Goal: Task Accomplishment & Management: Manage account settings

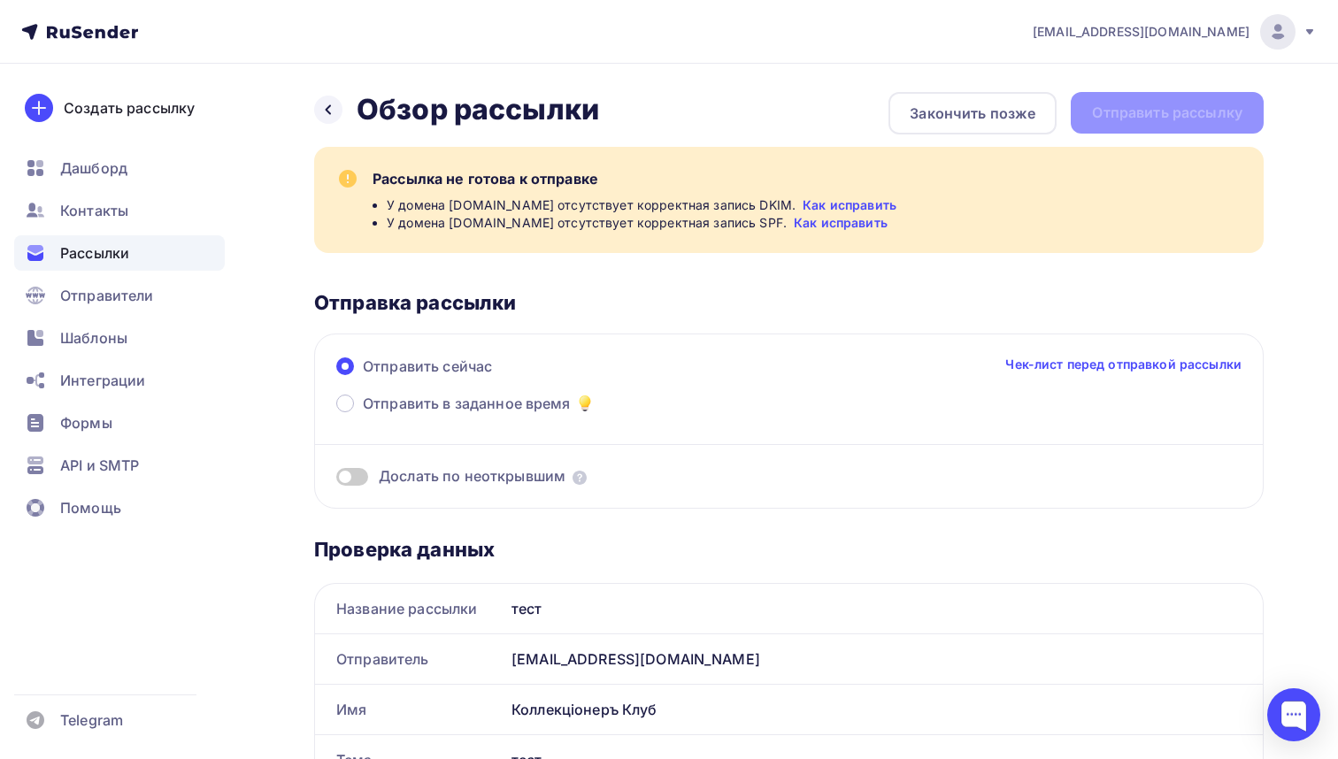
click at [128, 32] on icon at bounding box center [124, 33] width 10 height 10
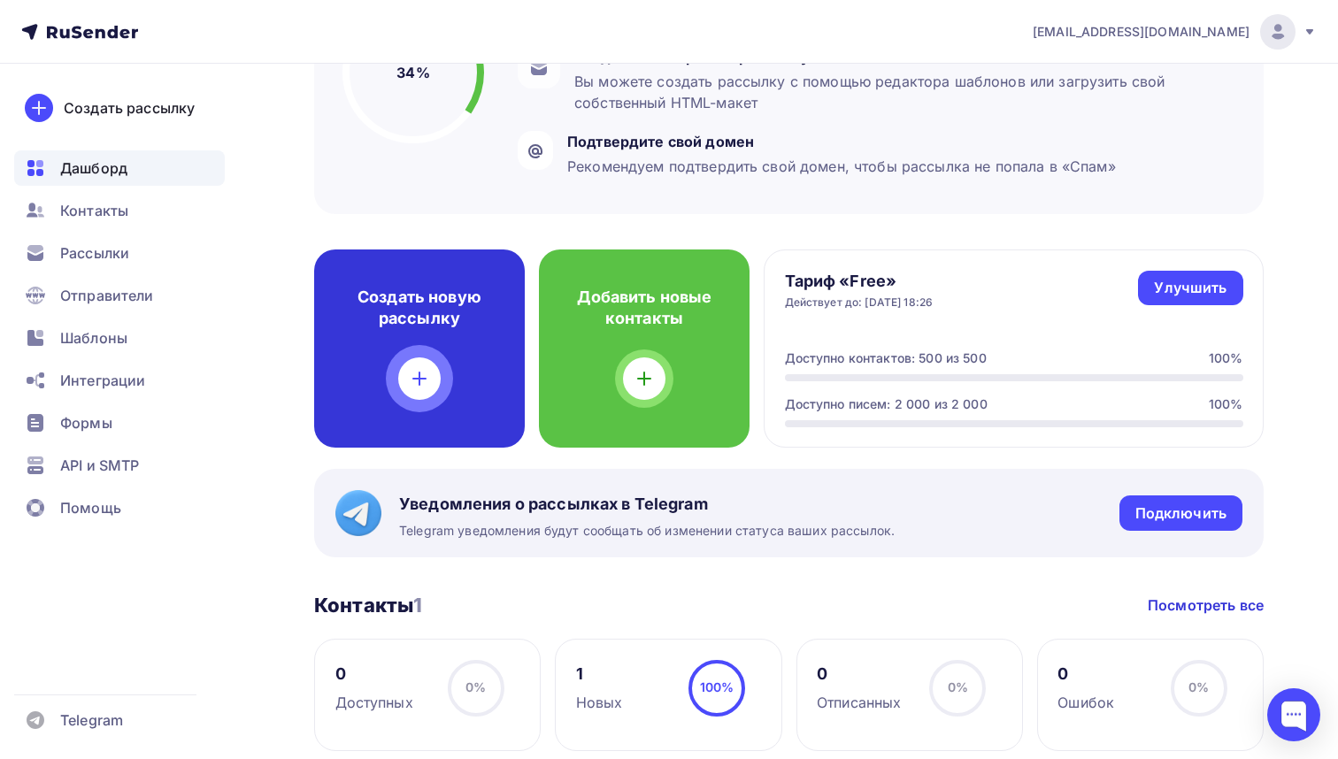
scroll to position [257, 0]
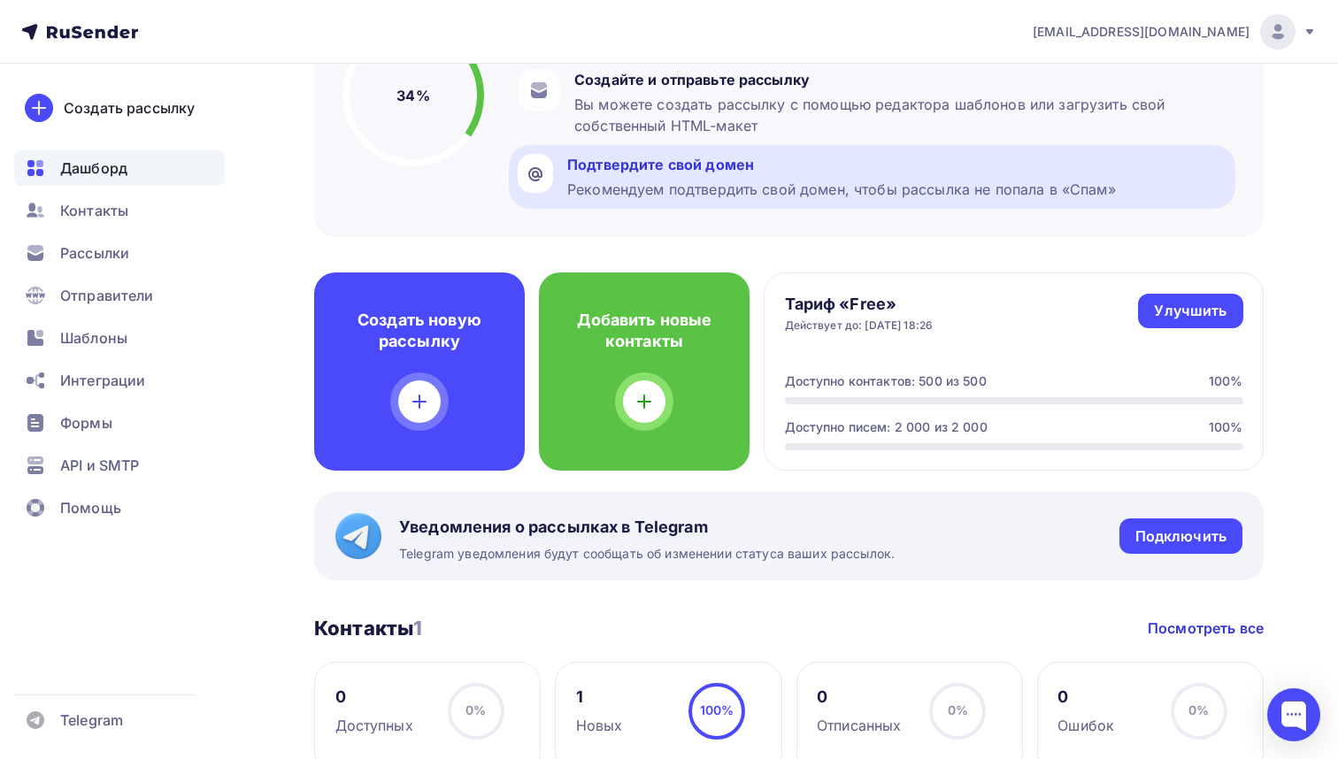
click at [603, 173] on div "Подтвердите свой домен" at bounding box center [841, 164] width 549 height 21
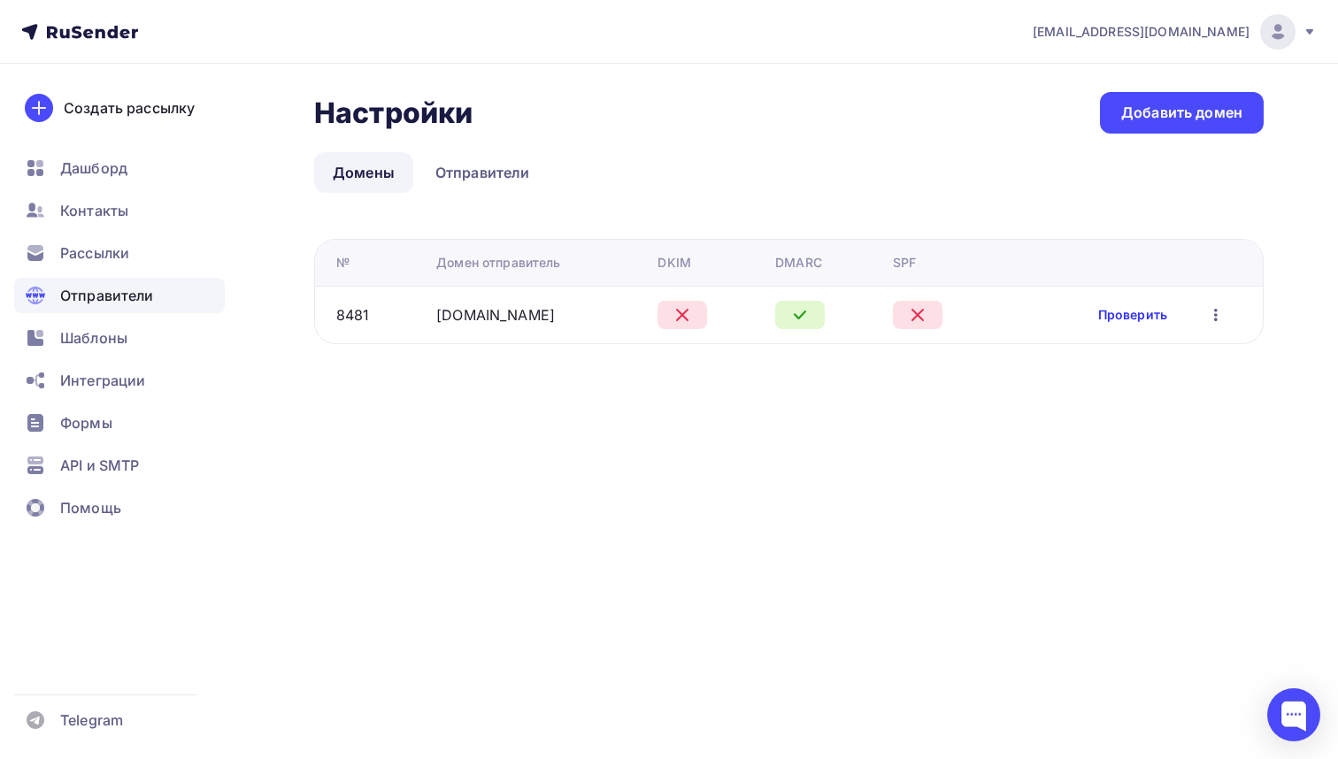
click at [1121, 314] on link "Проверить" at bounding box center [1132, 315] width 69 height 18
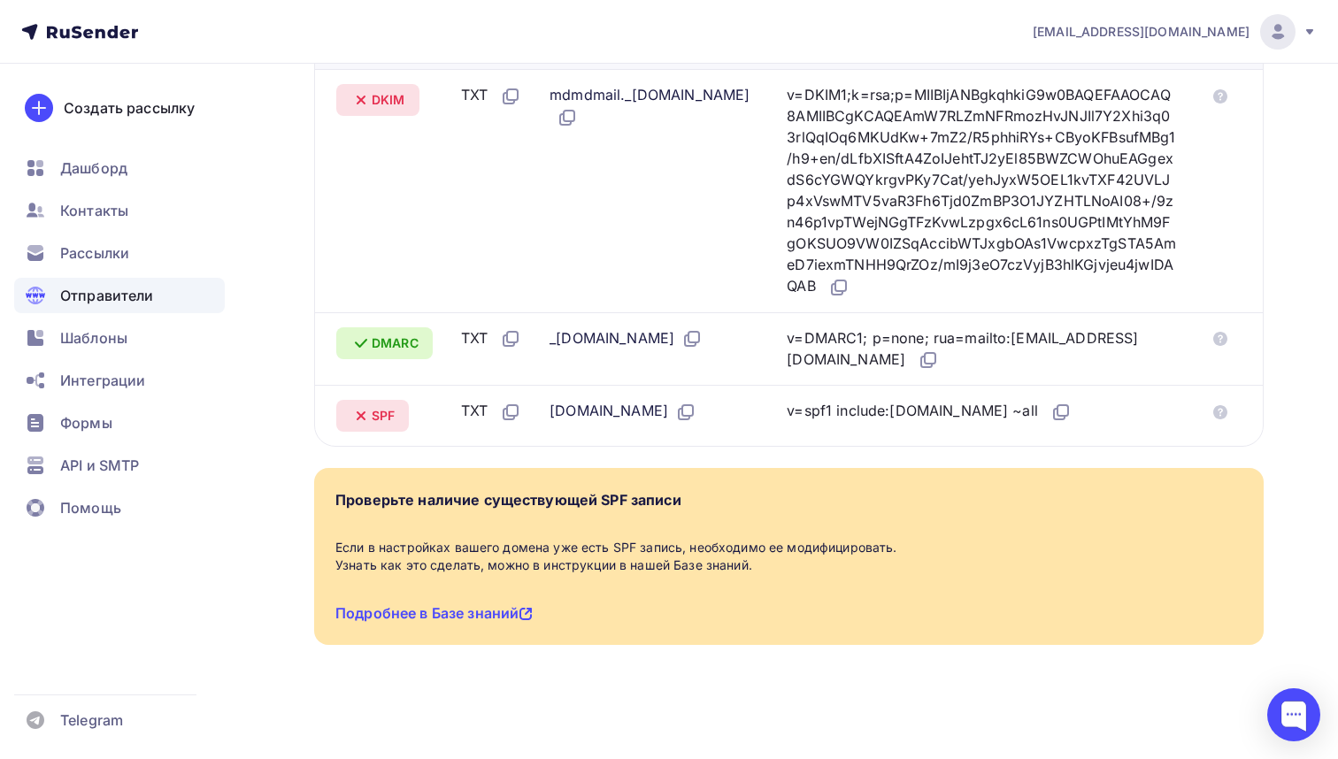
scroll to position [524, 0]
